Goal: Task Accomplishment & Management: Manage account settings

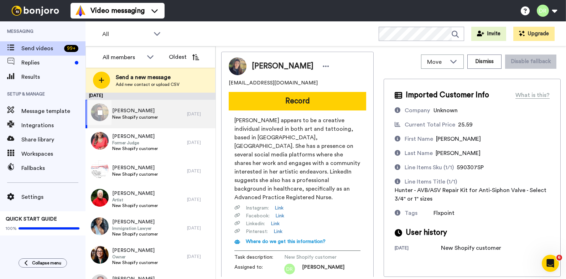
click at [127, 114] on span "[PERSON_NAME]" at bounding box center [135, 110] width 46 height 7
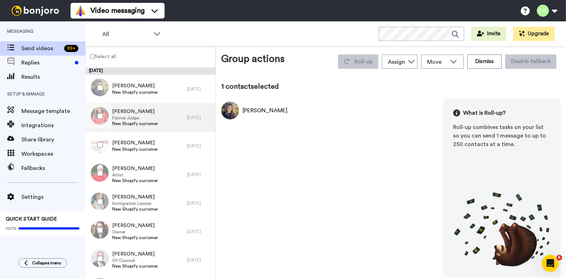
click at [130, 116] on span "Former Judge" at bounding box center [135, 118] width 46 height 6
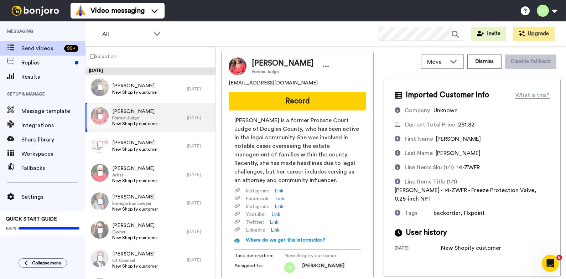
scroll to position [62, 0]
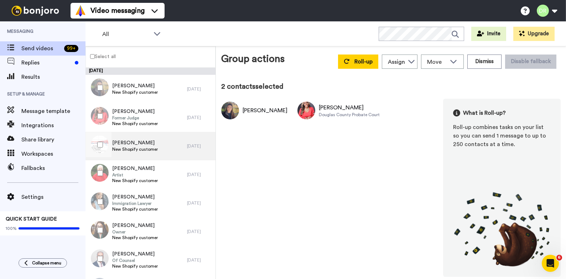
click at [133, 144] on span "[PERSON_NAME]" at bounding box center [135, 142] width 46 height 7
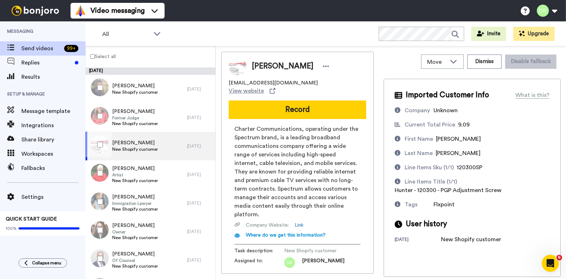
scroll to position [41, 0]
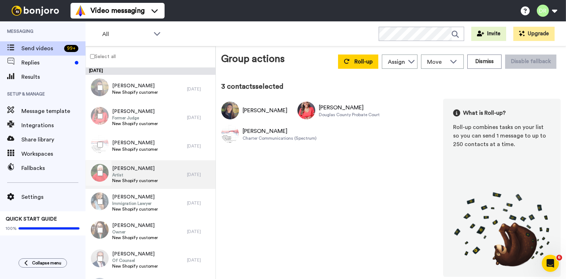
click at [124, 170] on span "[PERSON_NAME]" at bounding box center [135, 168] width 46 height 7
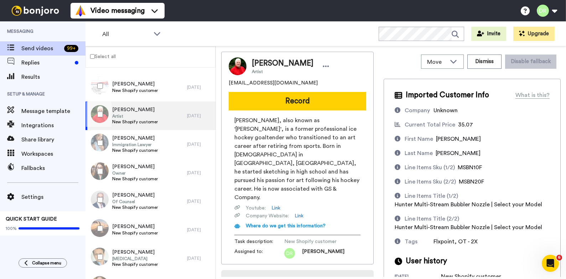
scroll to position [29, 0]
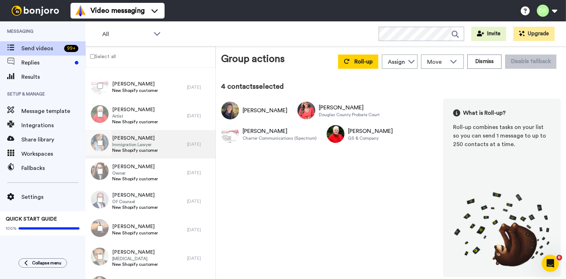
click at [115, 137] on span "[PERSON_NAME]" at bounding box center [135, 138] width 46 height 7
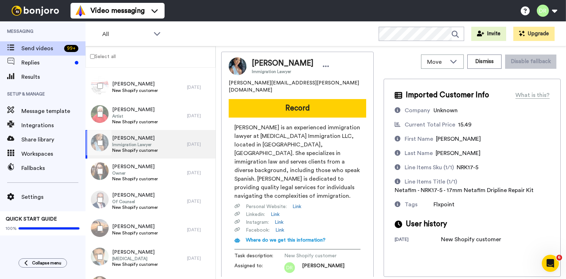
scroll to position [46, 0]
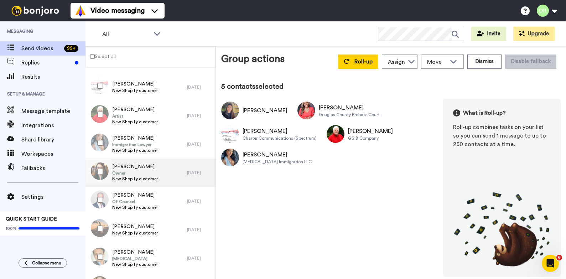
click at [121, 163] on span "[PERSON_NAME]" at bounding box center [135, 166] width 46 height 7
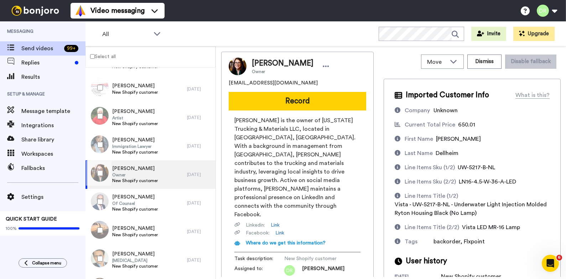
scroll to position [39, 0]
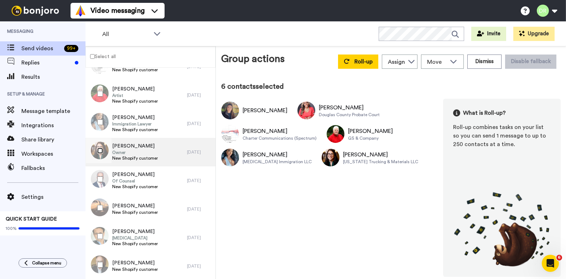
scroll to position [115, 0]
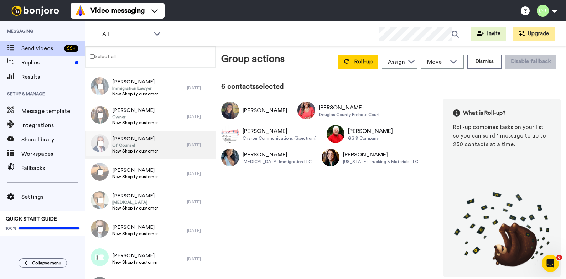
click at [128, 140] on span "[PERSON_NAME]" at bounding box center [135, 138] width 46 height 7
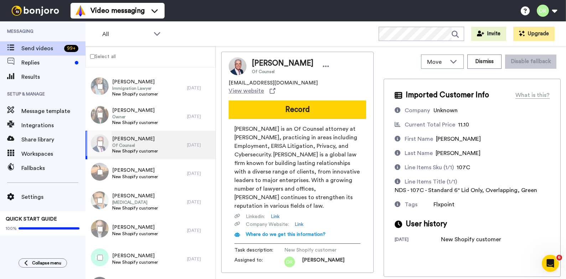
scroll to position [40, 0]
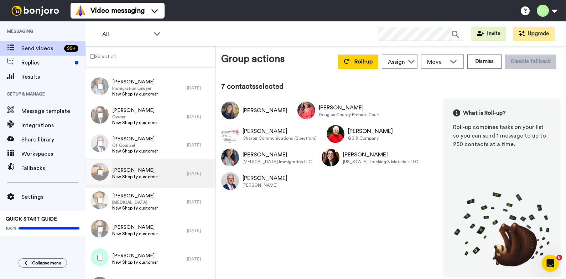
click at [136, 167] on span "[PERSON_NAME]" at bounding box center [135, 170] width 46 height 7
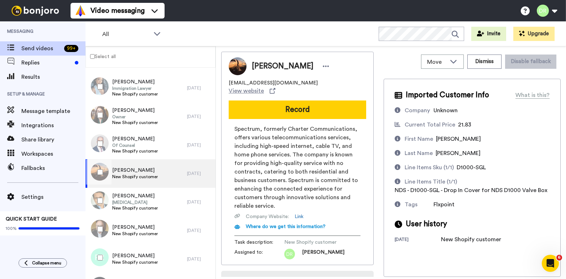
scroll to position [32, 0]
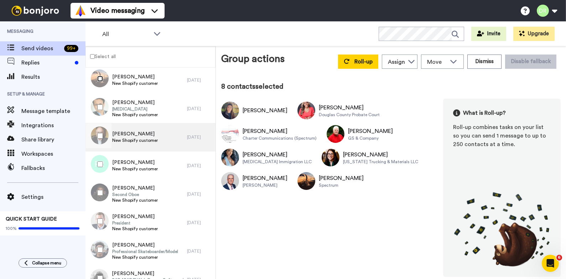
scroll to position [213, 0]
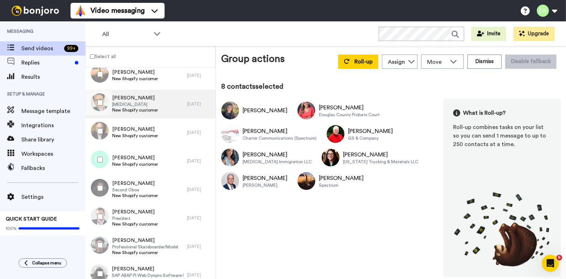
click at [122, 108] on span "New Shopify customer" at bounding box center [135, 110] width 46 height 6
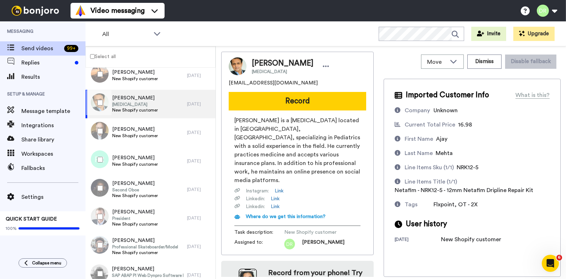
scroll to position [30, 0]
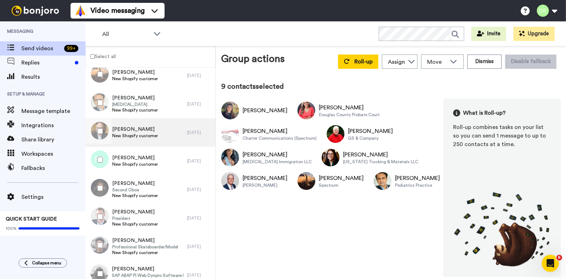
click at [130, 135] on span "New Shopify customer" at bounding box center [135, 136] width 46 height 6
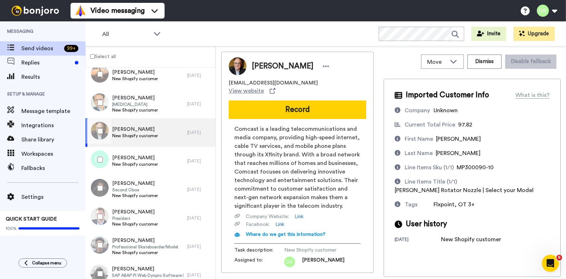
scroll to position [49, 0]
